Goal: Task Accomplishment & Management: Use online tool/utility

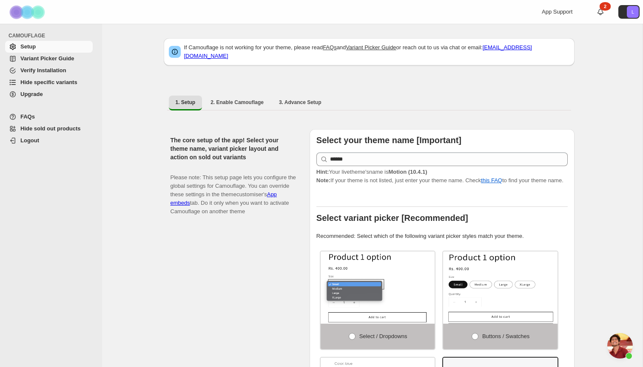
click at [45, 58] on span "Variant Picker Guide" at bounding box center [47, 58] width 54 height 6
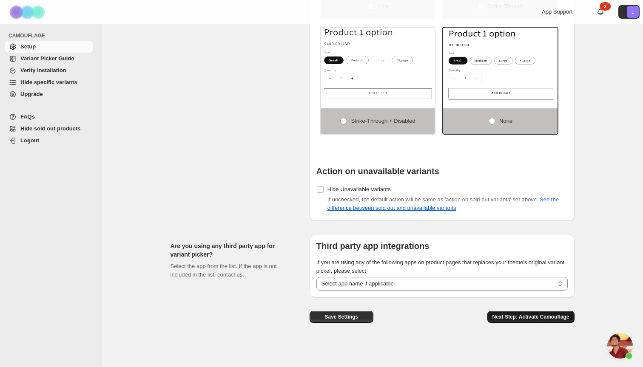
scroll to position [612, 0]
click at [63, 82] on span "Hide specific variants" at bounding box center [48, 82] width 57 height 6
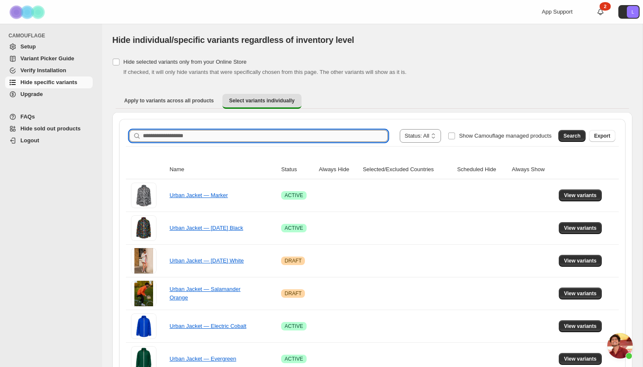
click at [180, 141] on input "Search product name" at bounding box center [265, 136] width 245 height 12
type input "*****"
click at [158, 136] on input "*****" at bounding box center [258, 136] width 230 height 12
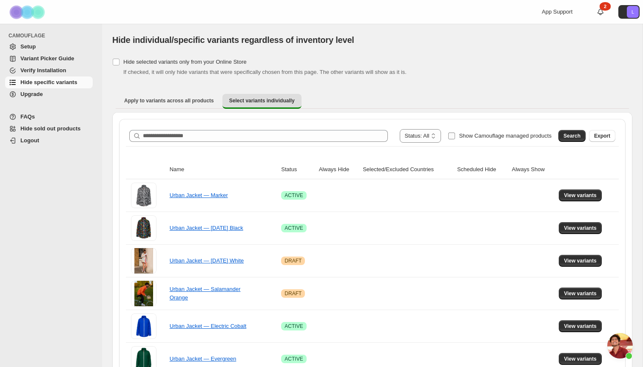
click at [465, 135] on span "Show Camouflage managed products" at bounding box center [505, 136] width 93 height 6
click at [569, 139] on span "Search" at bounding box center [571, 136] width 17 height 7
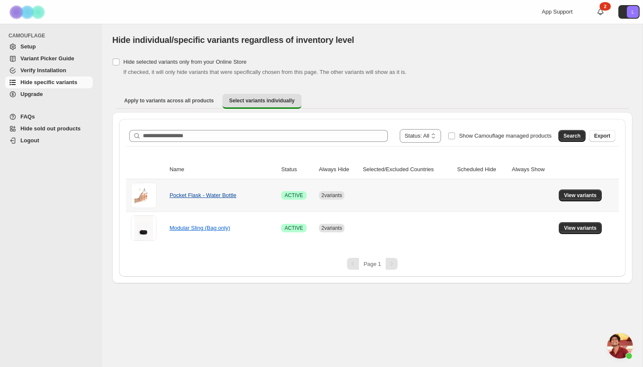
click at [202, 199] on link "Pocket Flask - Water Bottle" at bounding box center [203, 195] width 67 height 6
click at [577, 197] on span "View variants" at bounding box center [580, 195] width 33 height 7
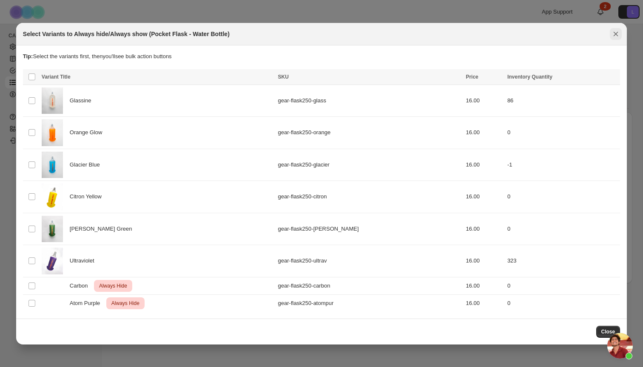
click at [617, 34] on icon "Close" at bounding box center [615, 34] width 9 height 9
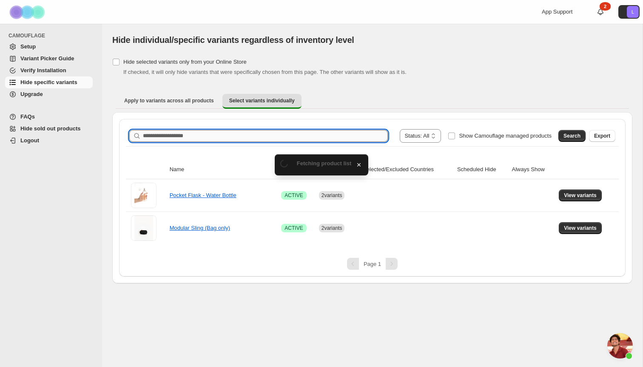
click at [193, 134] on input "Search product name" at bounding box center [265, 136] width 245 height 12
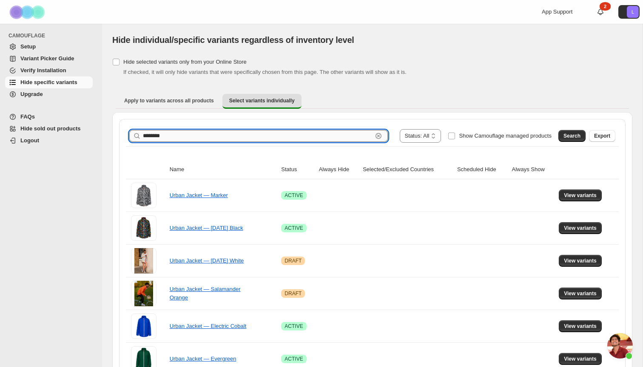
type input "********"
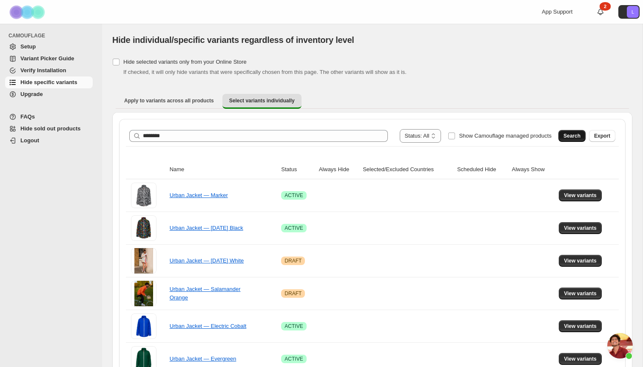
click at [576, 136] on span "Search" at bounding box center [571, 136] width 17 height 7
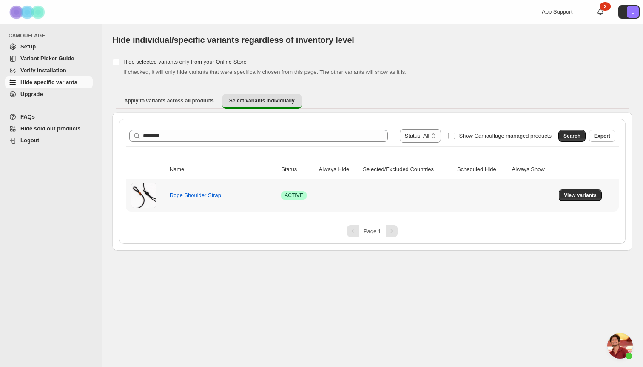
click at [179, 200] on td "Rope Shoulder Strap" at bounding box center [223, 195] width 112 height 32
click at [580, 194] on span "View variants" at bounding box center [580, 195] width 33 height 7
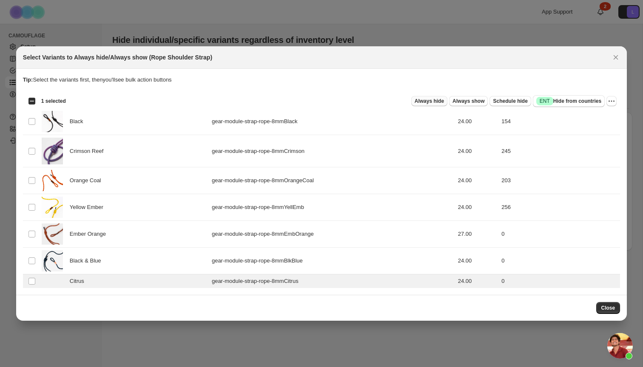
click at [434, 99] on span "Always hide" at bounding box center [429, 101] width 29 height 7
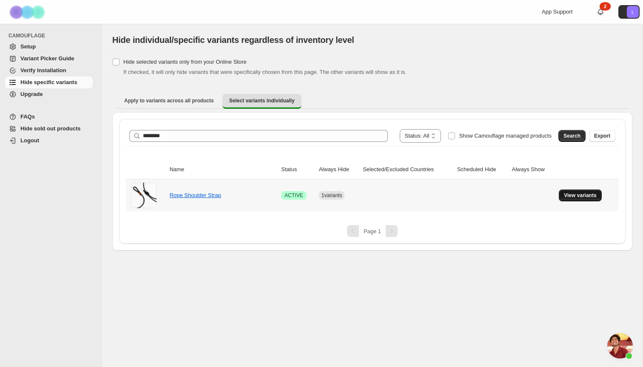
click at [578, 196] on span "View variants" at bounding box center [580, 195] width 33 height 7
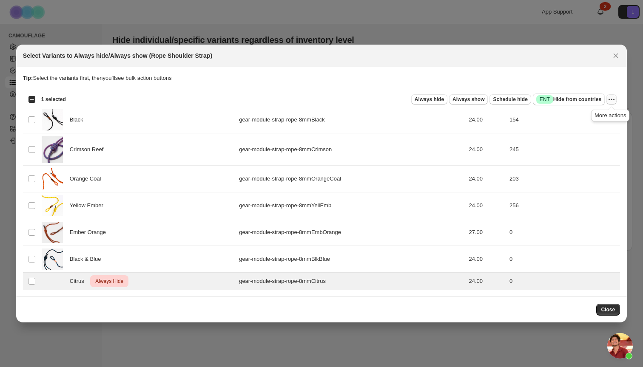
click at [612, 102] on icon "More actions" at bounding box center [611, 99] width 9 height 9
click at [568, 98] on span "Success ENT Hide from countries" at bounding box center [568, 99] width 65 height 9
